Goal: Find specific page/section: Find specific page/section

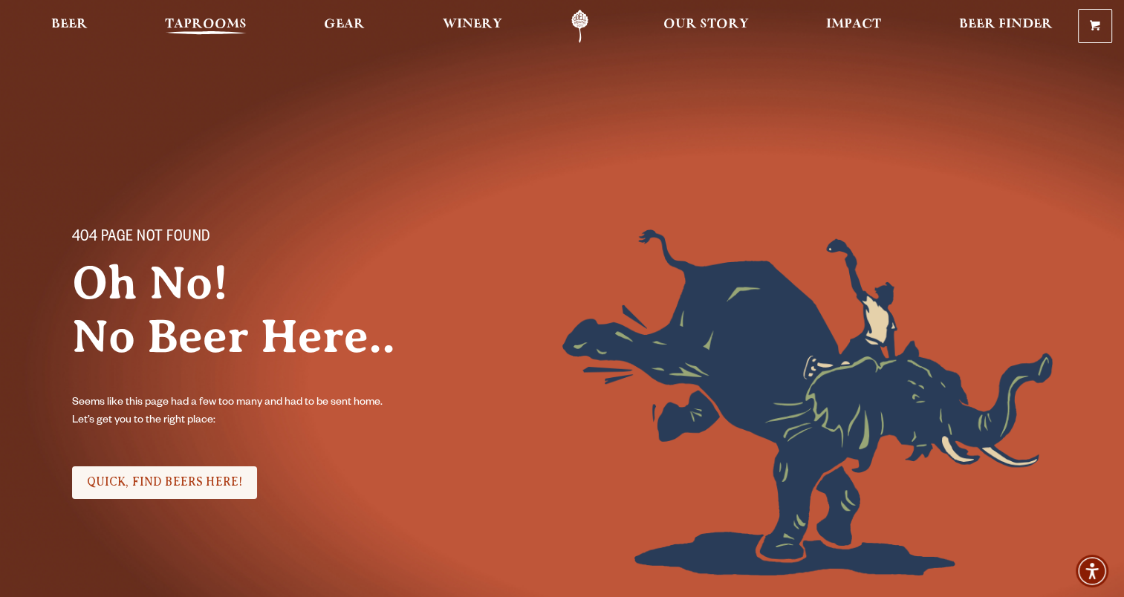
click at [228, 25] on span "Taprooms" at bounding box center [206, 25] width 82 height 12
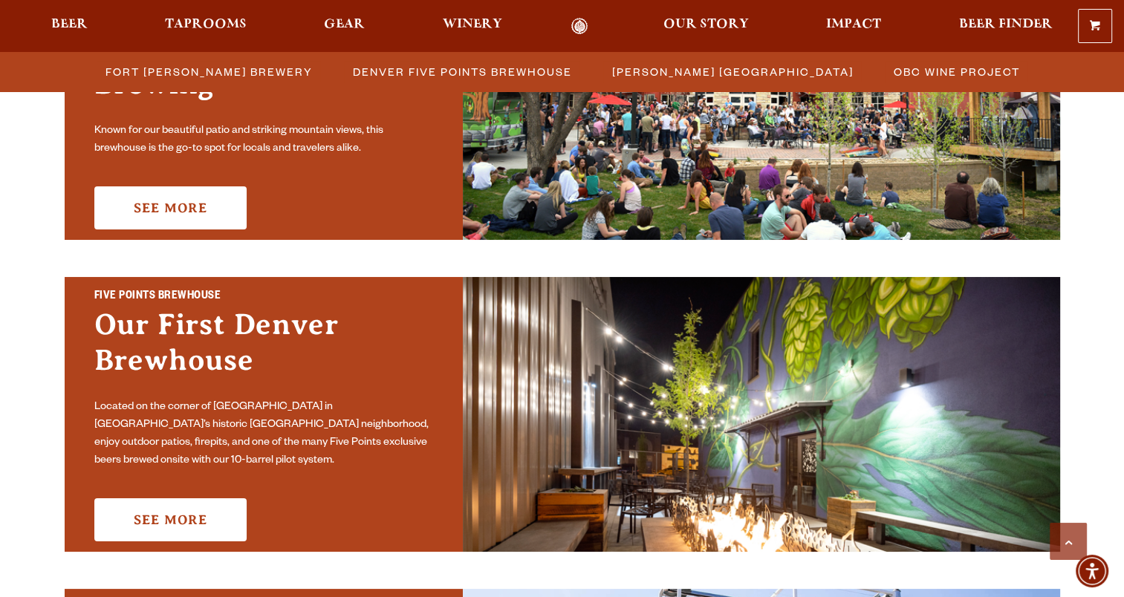
scroll to position [297, 0]
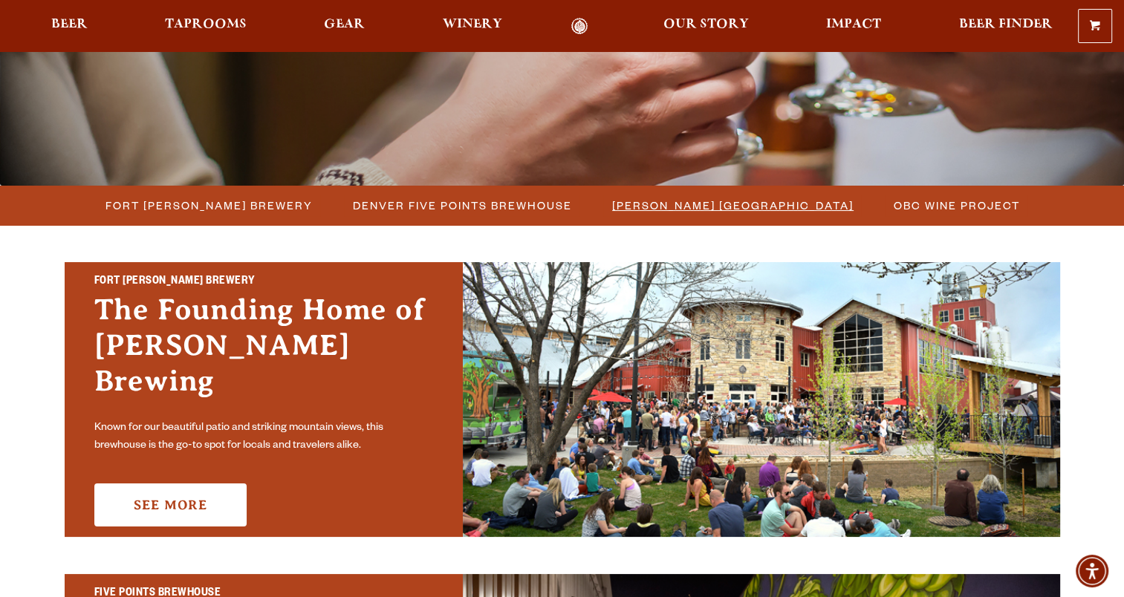
click at [716, 206] on span "[PERSON_NAME] [GEOGRAPHIC_DATA]" at bounding box center [732, 206] width 241 height 22
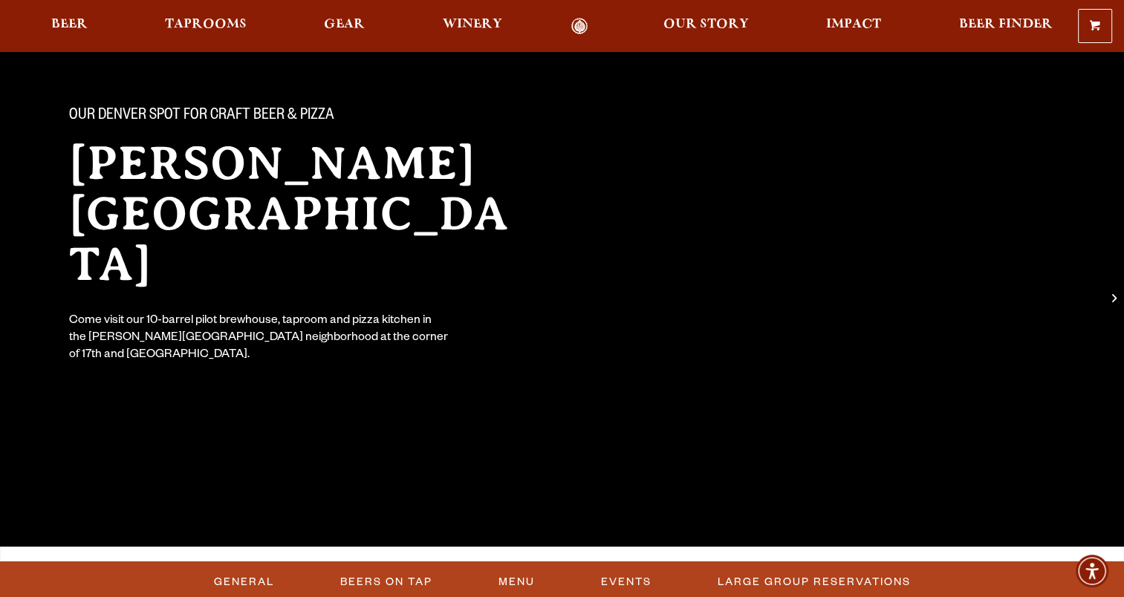
scroll to position [149, 0]
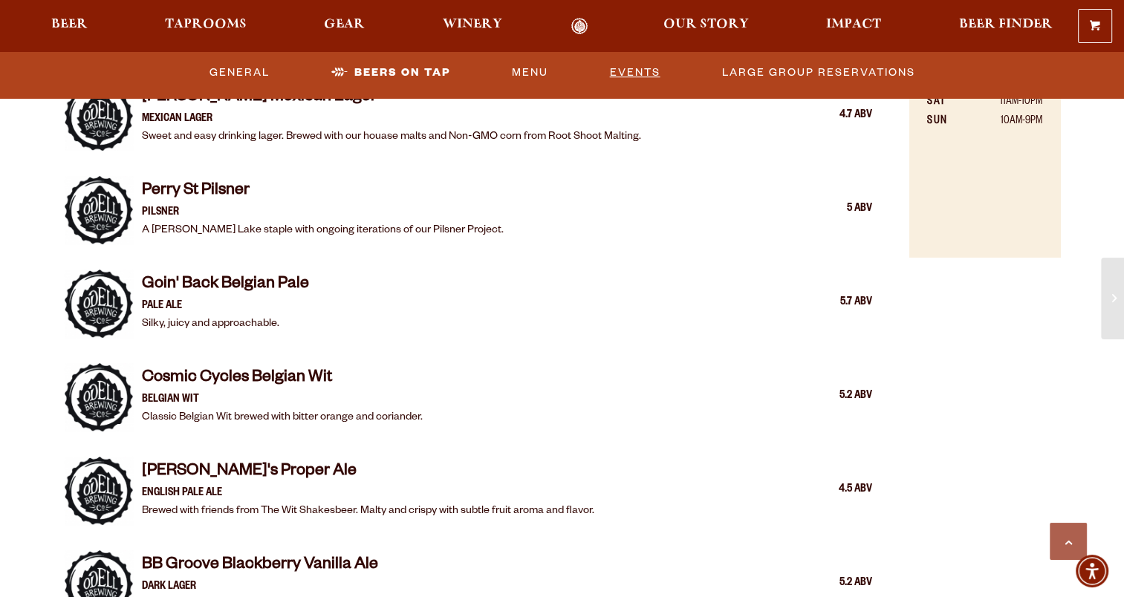
click at [608, 60] on link "Events" at bounding box center [635, 73] width 62 height 34
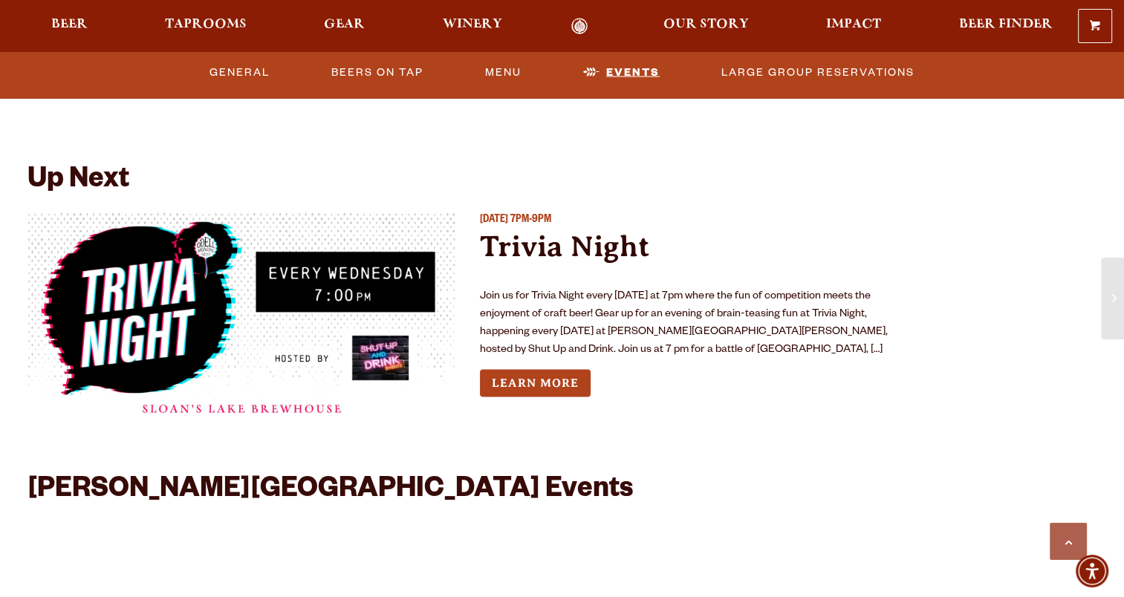
scroll to position [3100, 0]
